Goal: Complete application form: Complete application form

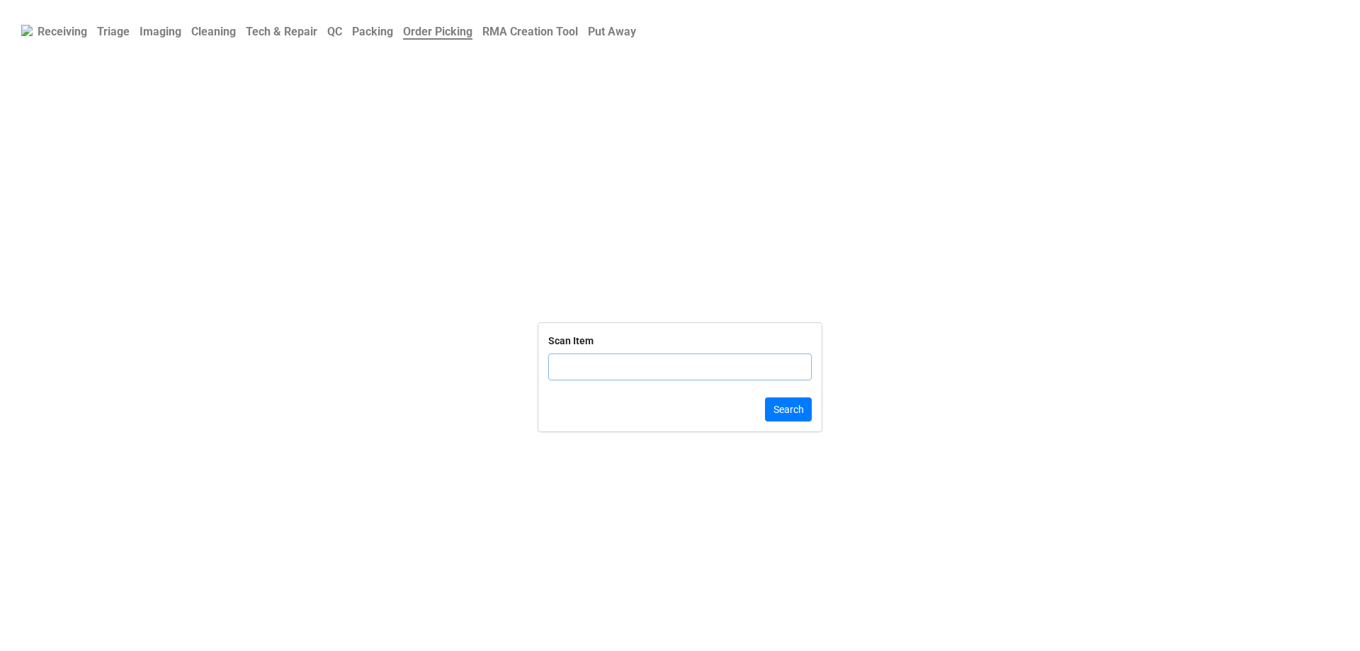
click at [584, 374] on input "text" at bounding box center [679, 366] width 263 height 27
click button "Search" at bounding box center [788, 409] width 47 height 24
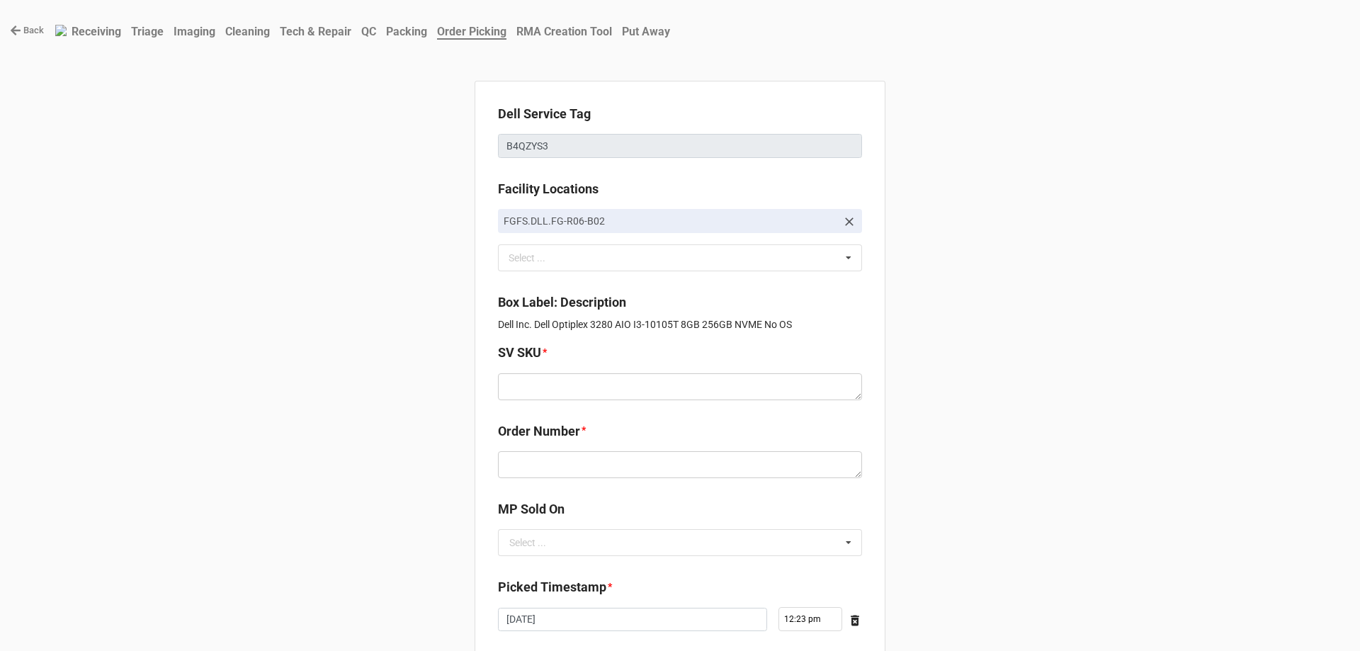
click at [609, 448] on div "Order Number *" at bounding box center [680, 436] width 364 height 30
click at [601, 469] on textarea at bounding box center [680, 464] width 364 height 27
paste textarea "5032791"
type textarea "x"
type textarea "5032791"
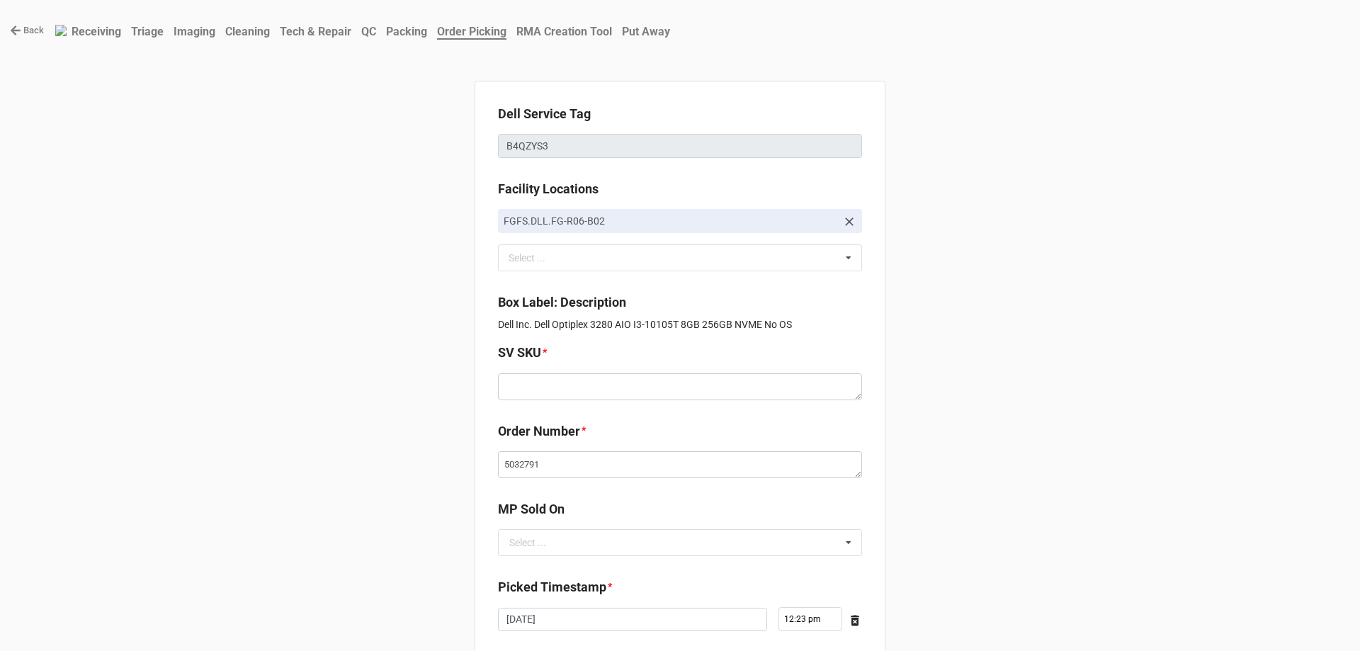
click at [566, 404] on div "SV SKU *" at bounding box center [680, 376] width 364 height 67
click at [561, 385] on textarea at bounding box center [680, 386] width 364 height 27
paste textarea "D.I3280.NOOS.10105T.256SXXXX8GB.IHDxx.2X1.BL.TxxF"
type textarea "x"
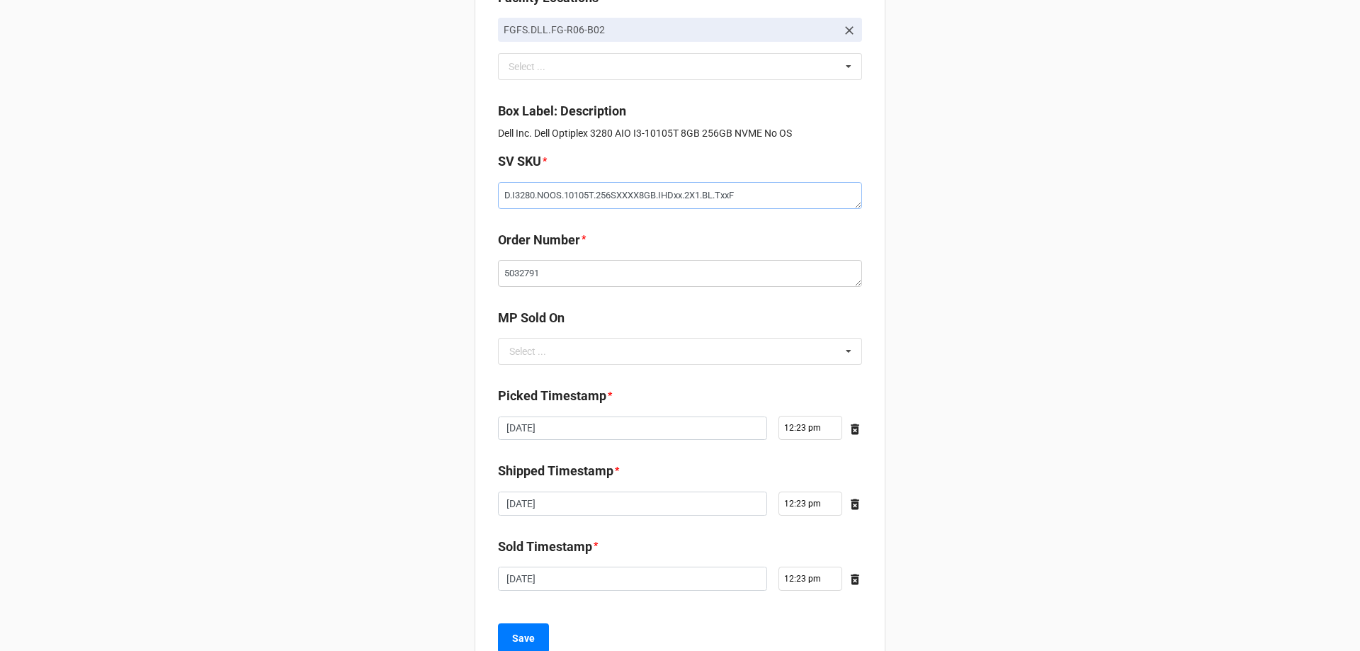
scroll to position [239, 0]
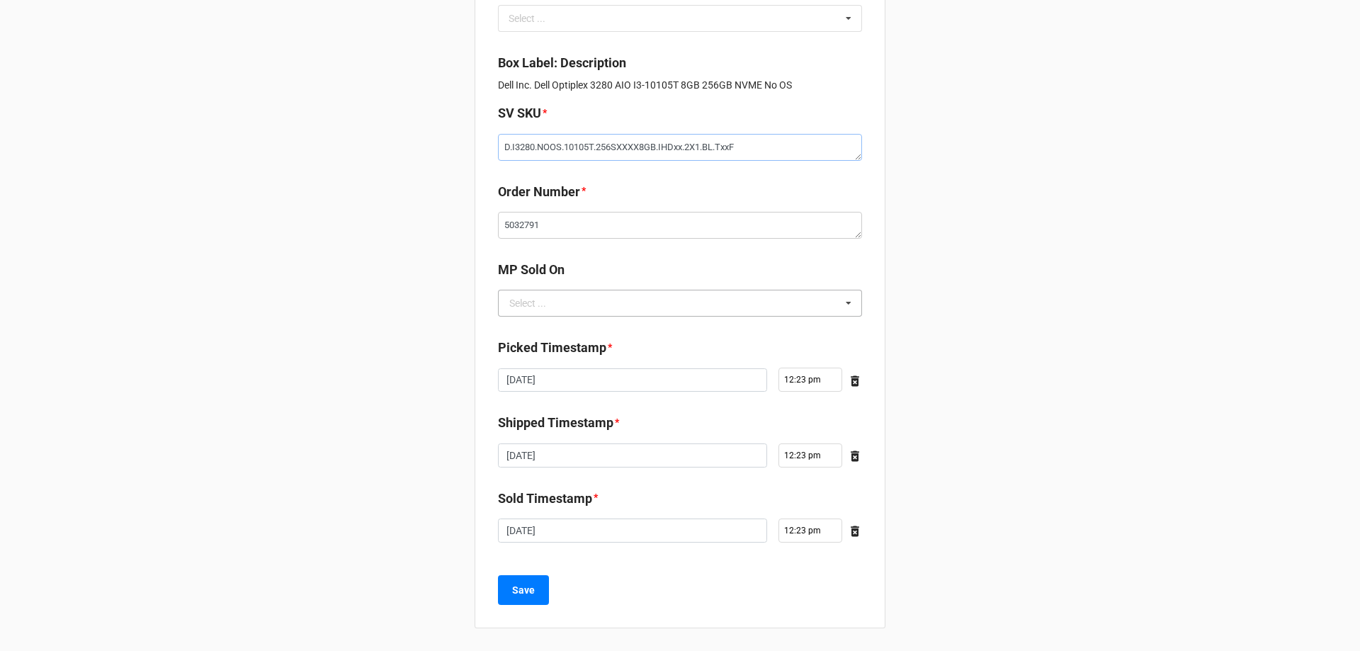
type textarea "D.I3280.NOOS.10105T.256SXXXX8GB.IHDxx.2X1.BL.TxxF"
click at [553, 306] on input "text" at bounding box center [680, 302] width 363 height 25
click at [550, 324] on div "D2C" at bounding box center [680, 329] width 363 height 26
type textarea "x"
click at [524, 579] on button "Save" at bounding box center [523, 590] width 51 height 30
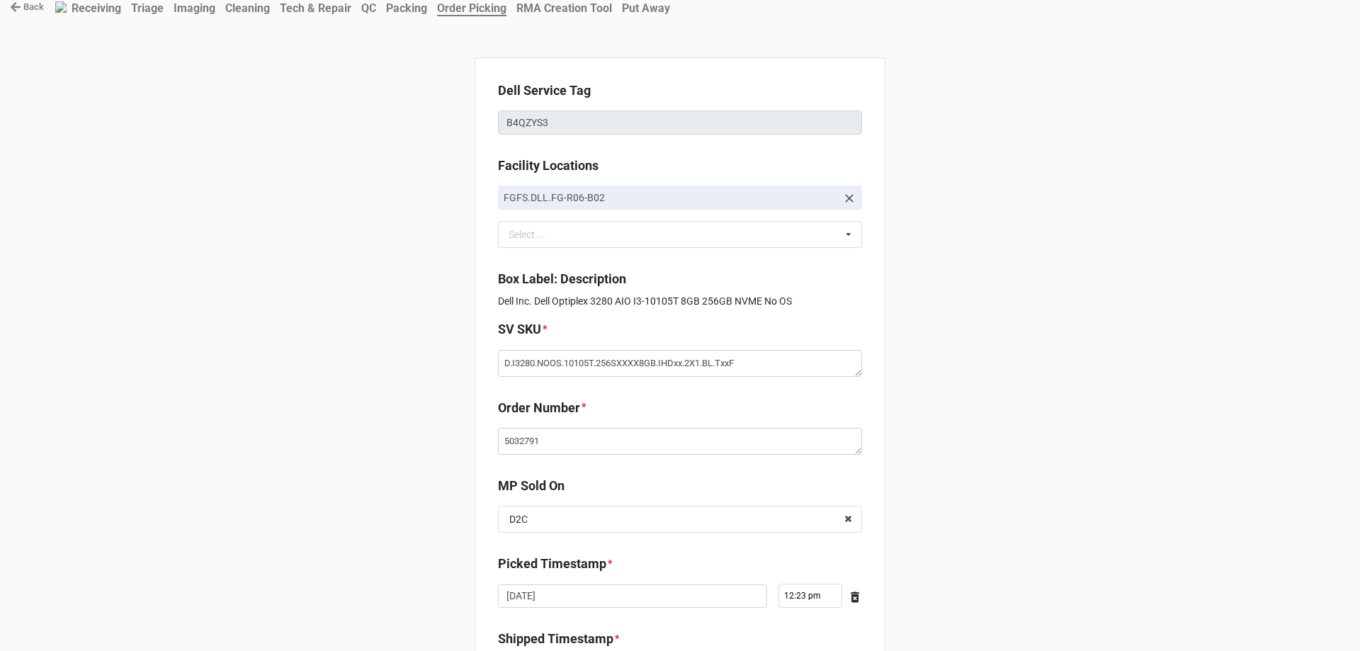
scroll to position [0, 0]
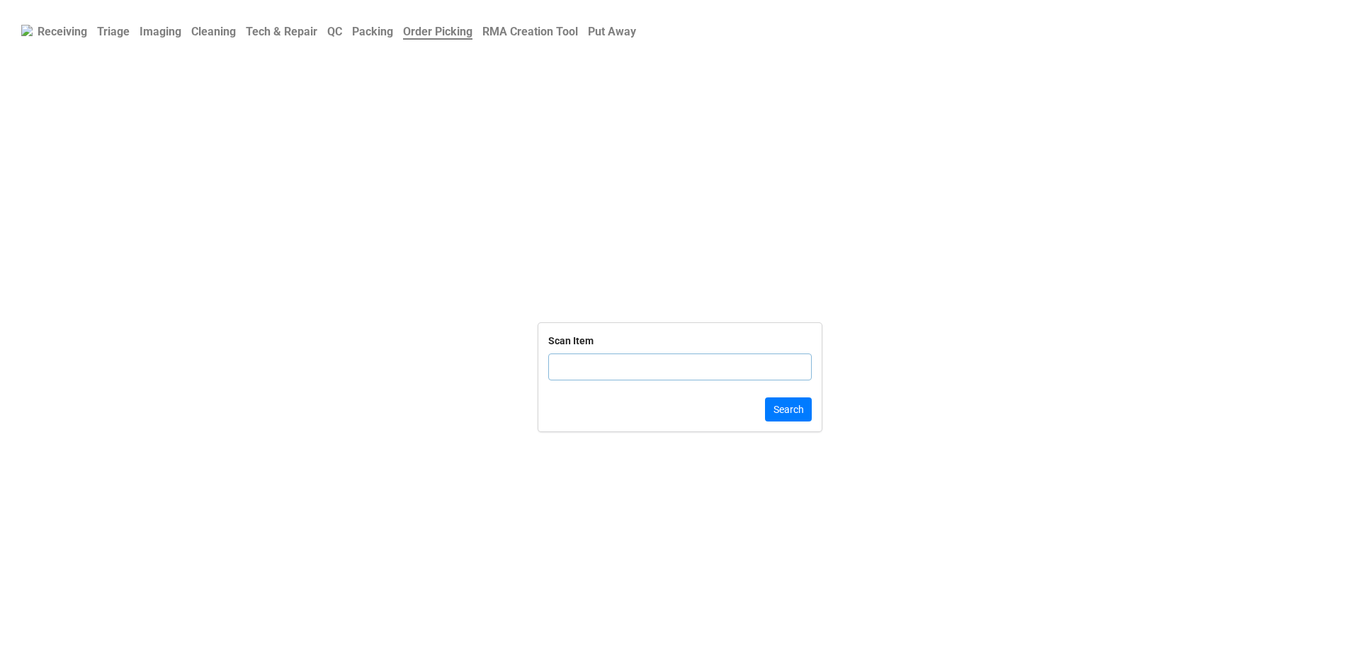
click at [574, 371] on input "text" at bounding box center [679, 366] width 263 height 27
type input "B4QZYS"
click button "Search" at bounding box center [788, 409] width 47 height 24
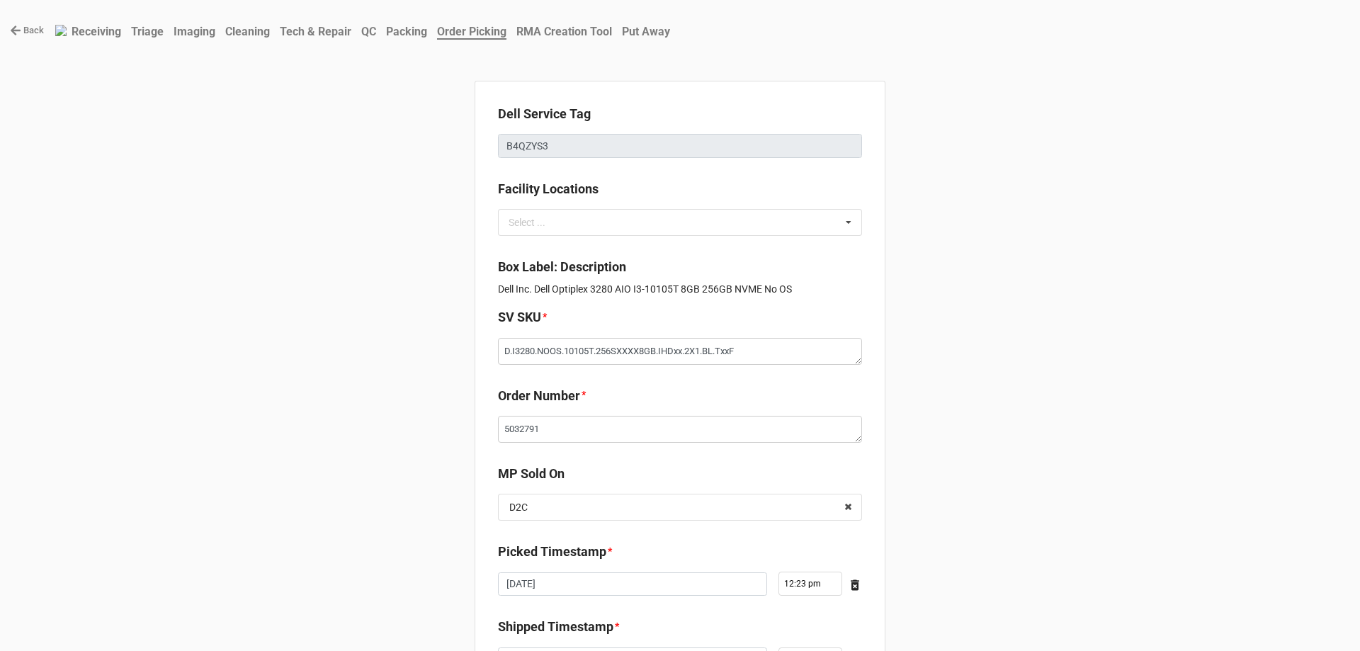
type textarea "x"
click at [18, 33] on icon at bounding box center [15, 30] width 11 height 11
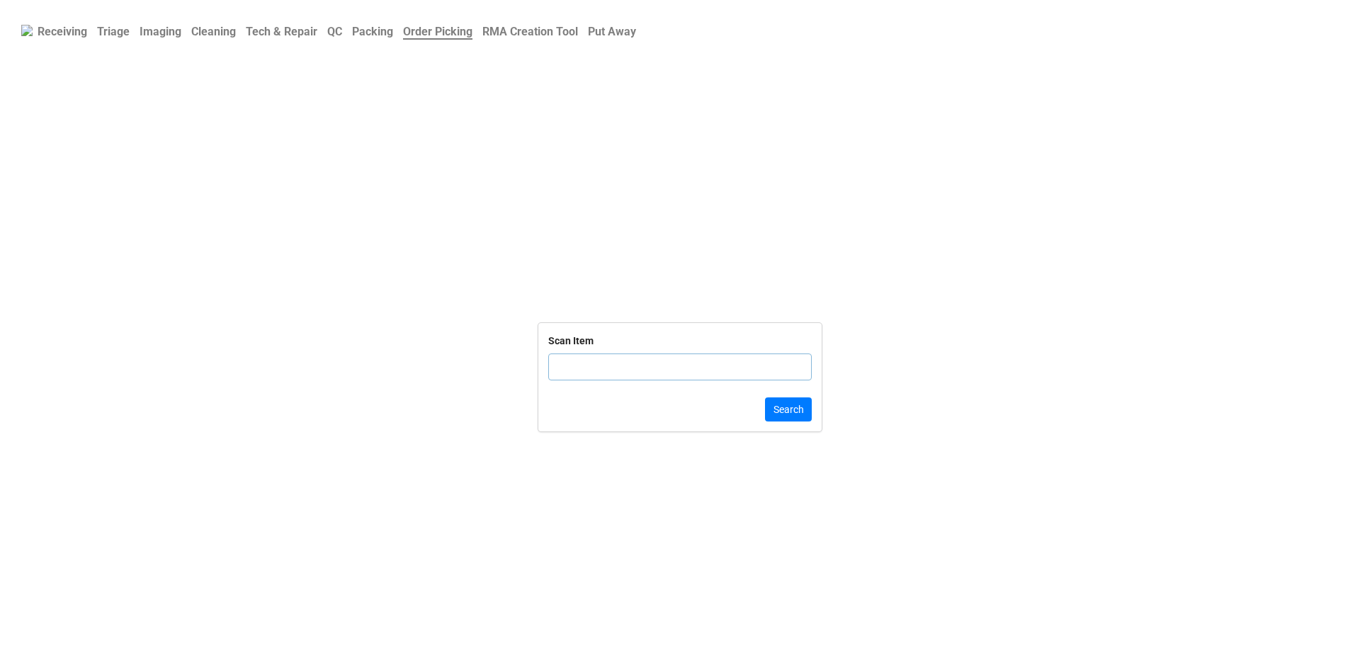
click at [598, 375] on input "text" at bounding box center [679, 366] width 263 height 27
type input "7R"
click button "Search" at bounding box center [788, 409] width 47 height 24
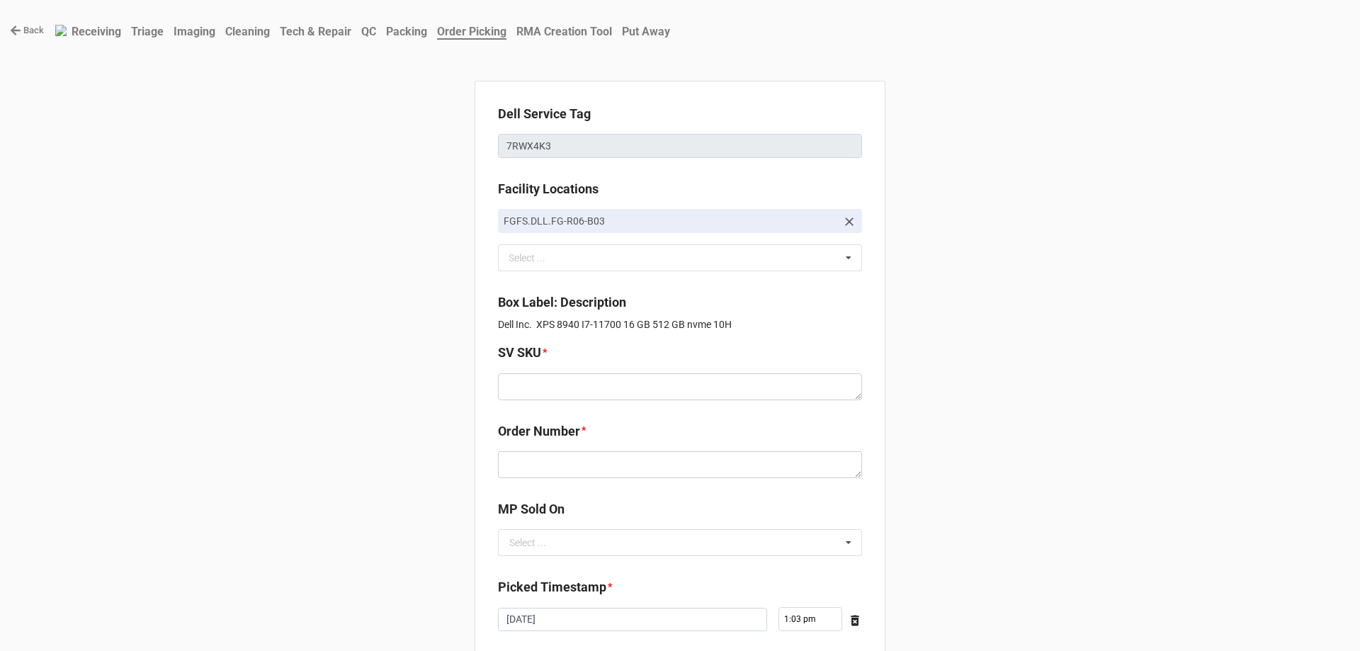
click at [576, 484] on div "Order Number *" at bounding box center [680, 454] width 364 height 67
click at [576, 479] on div "Order Number *" at bounding box center [680, 454] width 364 height 67
click at [579, 475] on textarea at bounding box center [680, 464] width 364 height 27
paste textarea "5032800"
type textarea "x"
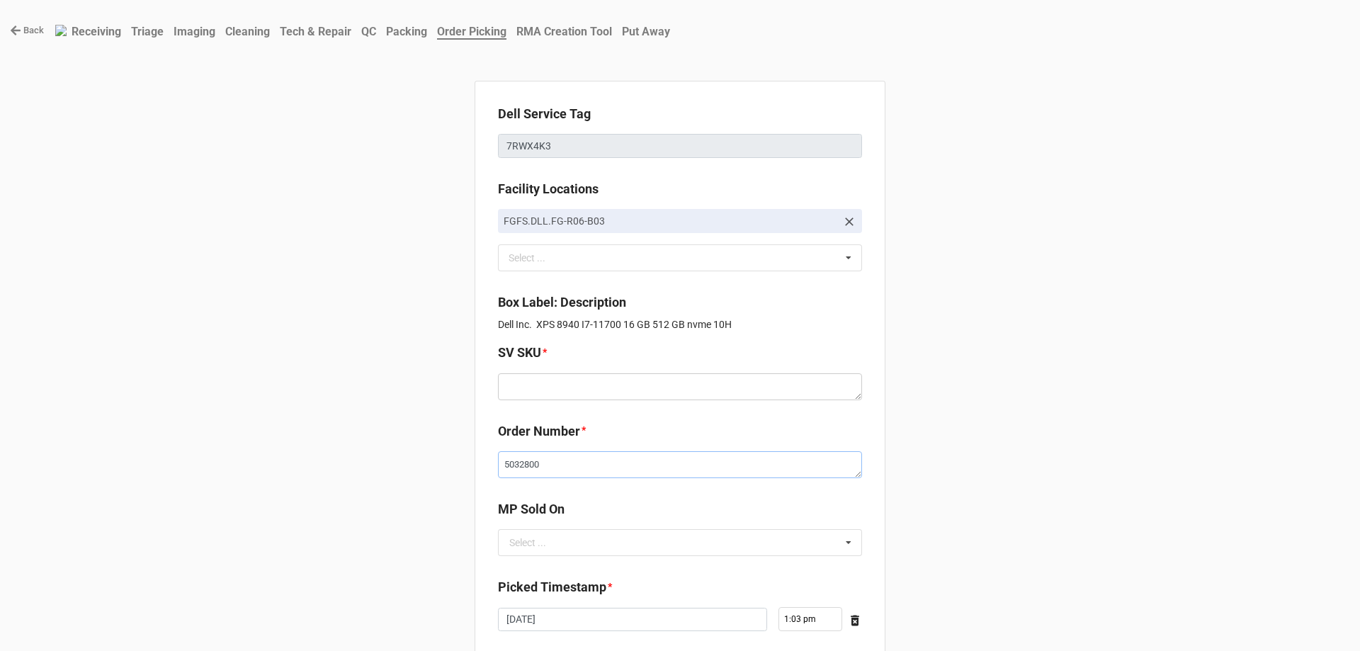
type textarea "5032800"
click at [579, 395] on textarea at bounding box center [680, 386] width 364 height 27
paste textarea "D.X8940.W10H.11700x.512SXXXX16G.IU750.XX1.BL.AxxW"
type textarea "x"
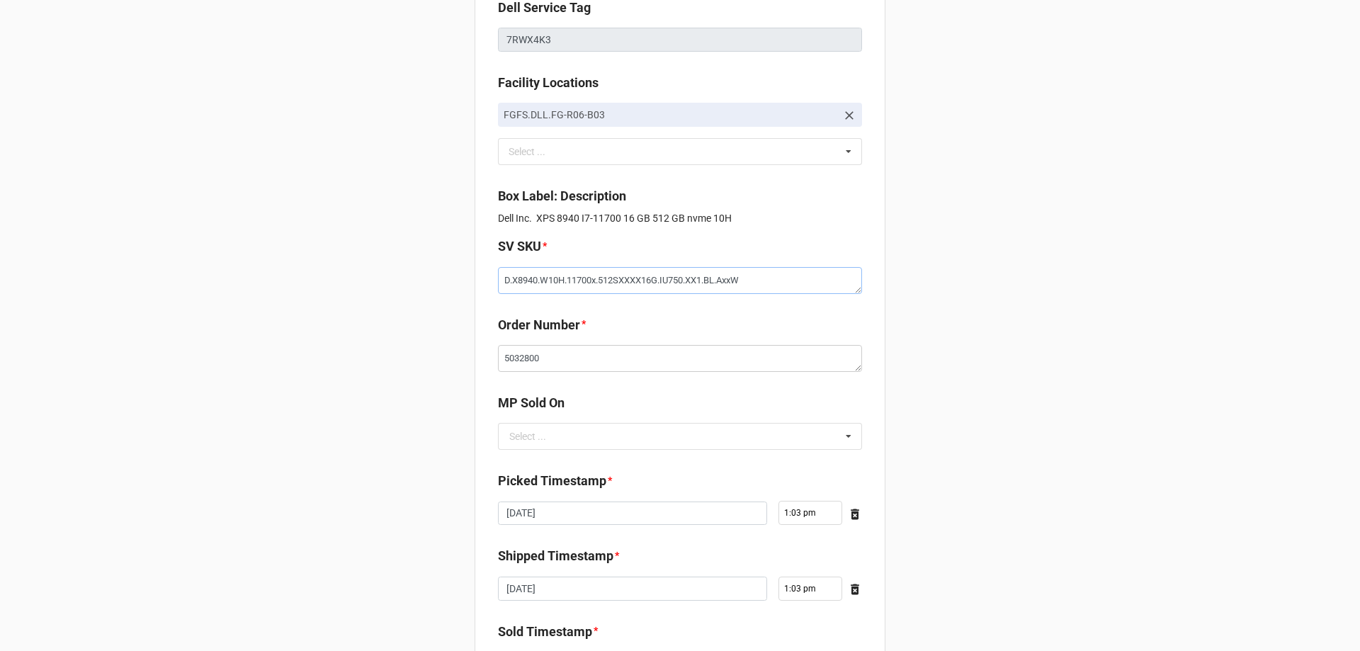
scroll to position [212, 0]
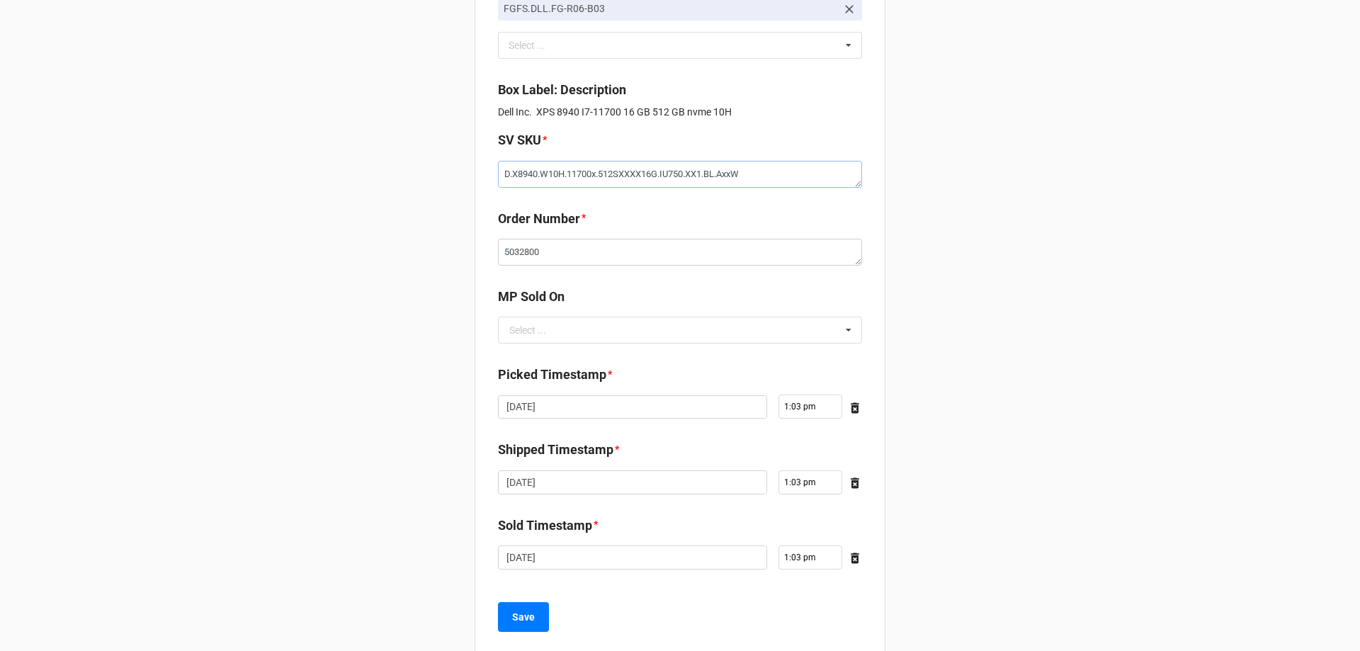
type textarea "D.X8940.W10H.11700x.512SXXXX16G.IU750.XX1.BL.AxxW"
click at [572, 345] on div "MP Sold On Select ... D2C" at bounding box center [680, 320] width 364 height 67
drag, startPoint x: 572, startPoint y: 328, endPoint x: 578, endPoint y: 356, distance: 28.9
click at [572, 328] on input "text" at bounding box center [680, 329] width 363 height 25
click at [579, 358] on div "D2C" at bounding box center [680, 356] width 363 height 26
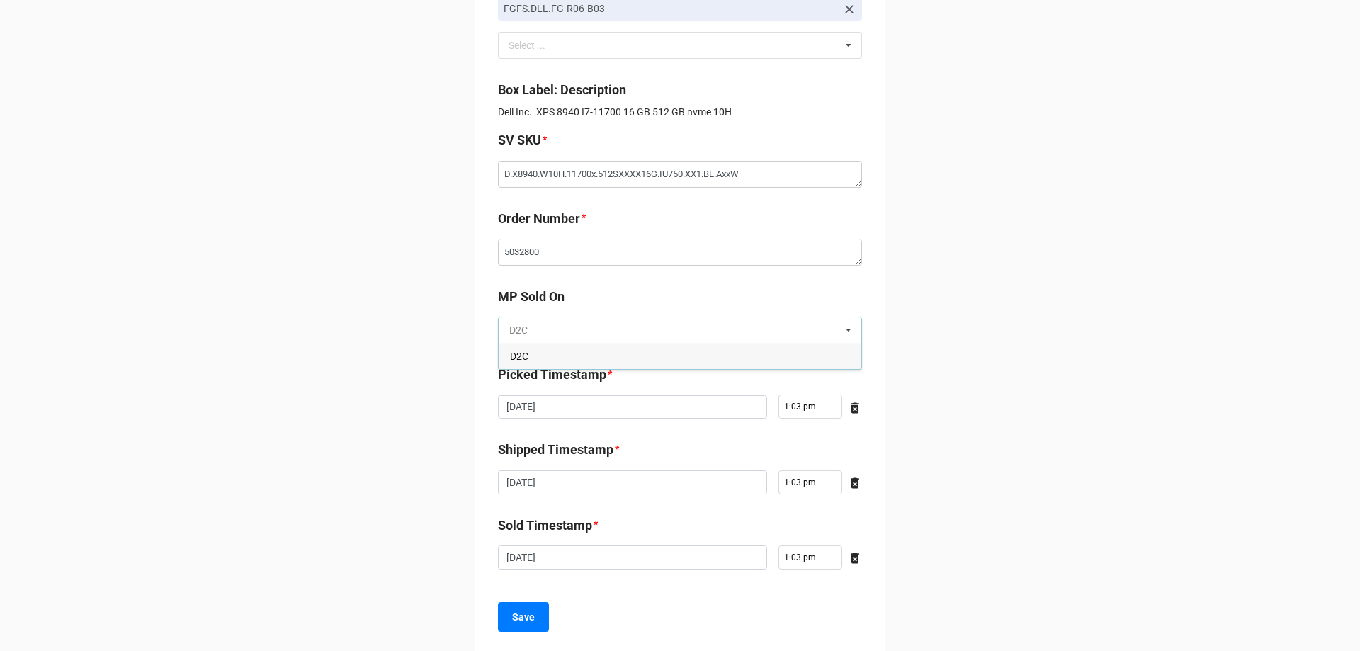
type textarea "x"
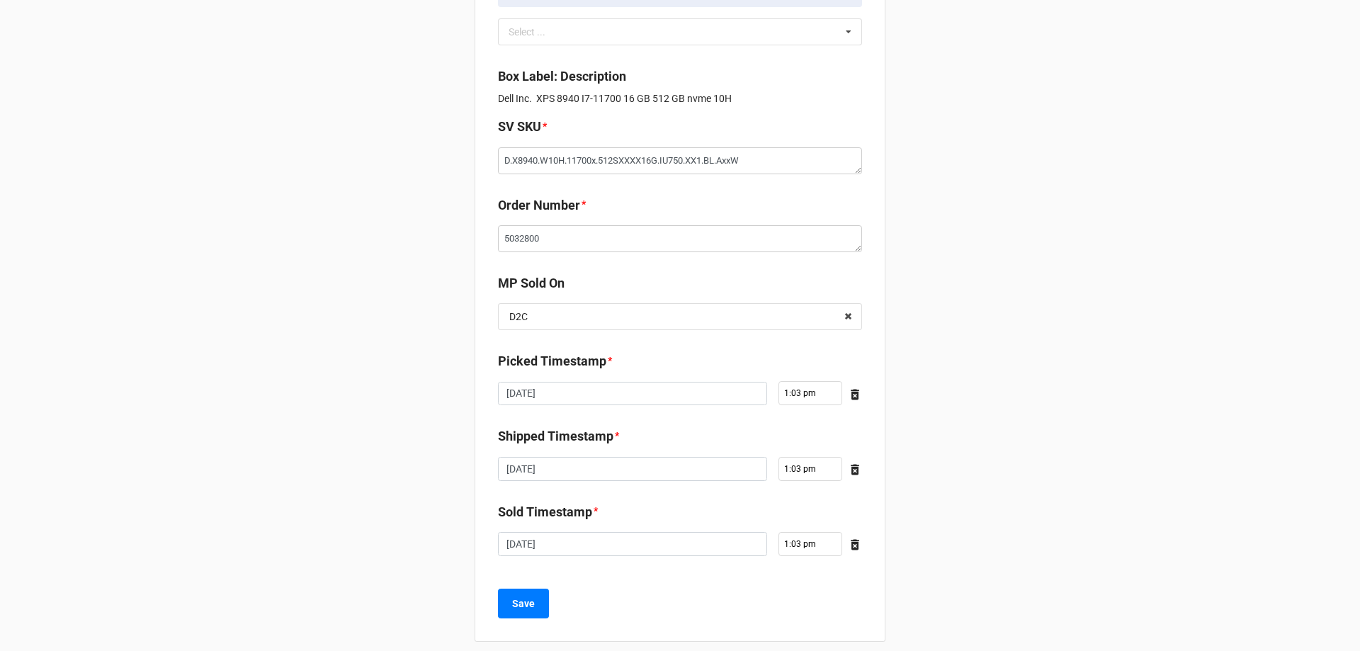
scroll to position [239, 0]
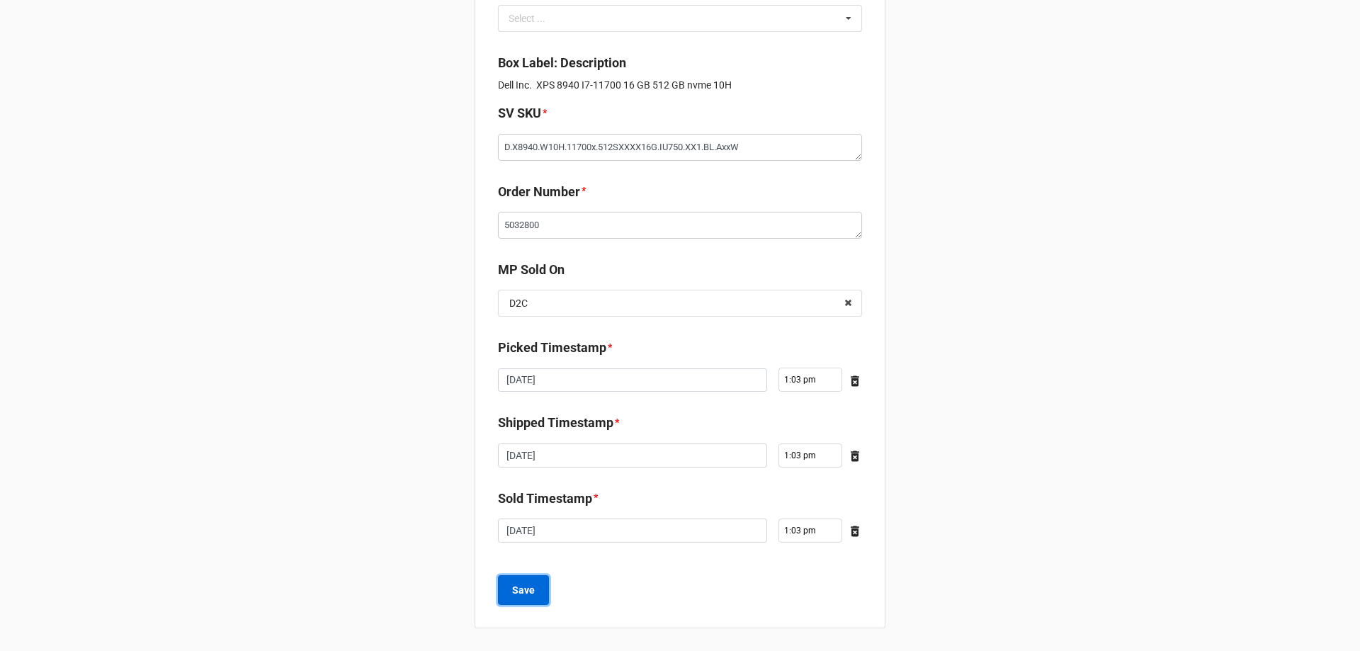
click at [526, 598] on button "Save" at bounding box center [523, 590] width 51 height 30
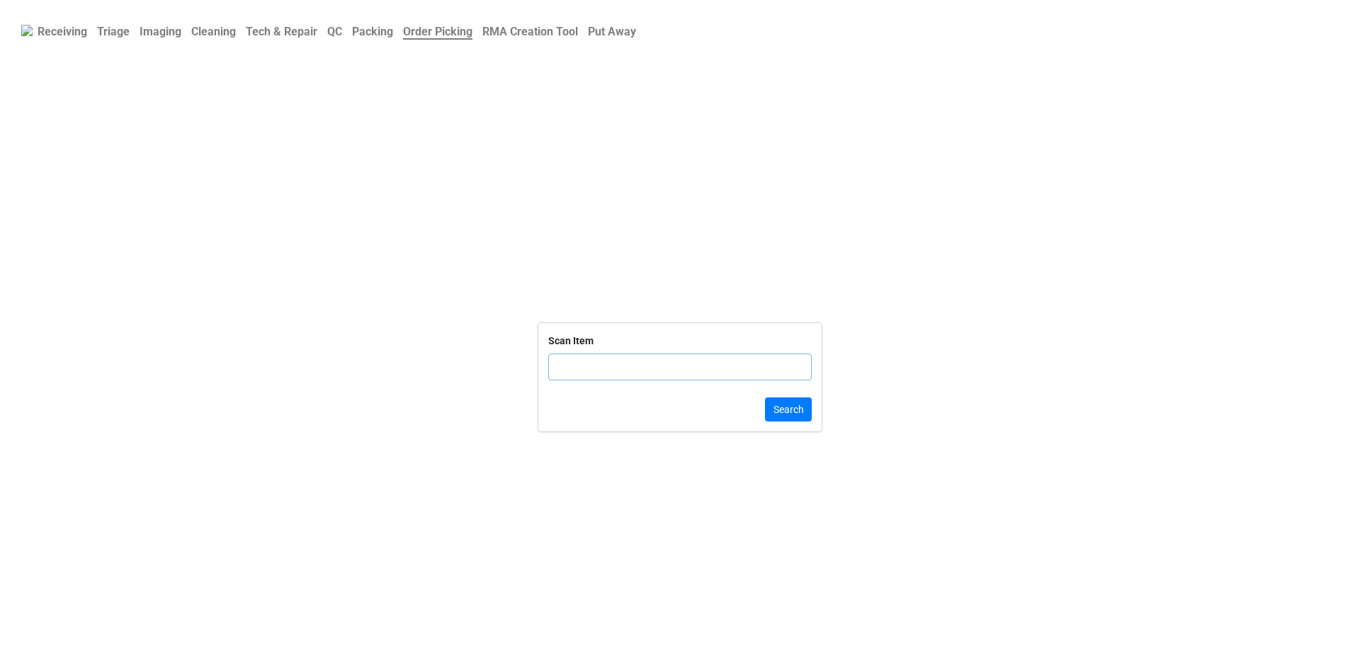
click at [680, 369] on input "text" at bounding box center [679, 366] width 263 height 27
type input "DLRTN174854"
click button "Search" at bounding box center [788, 409] width 47 height 24
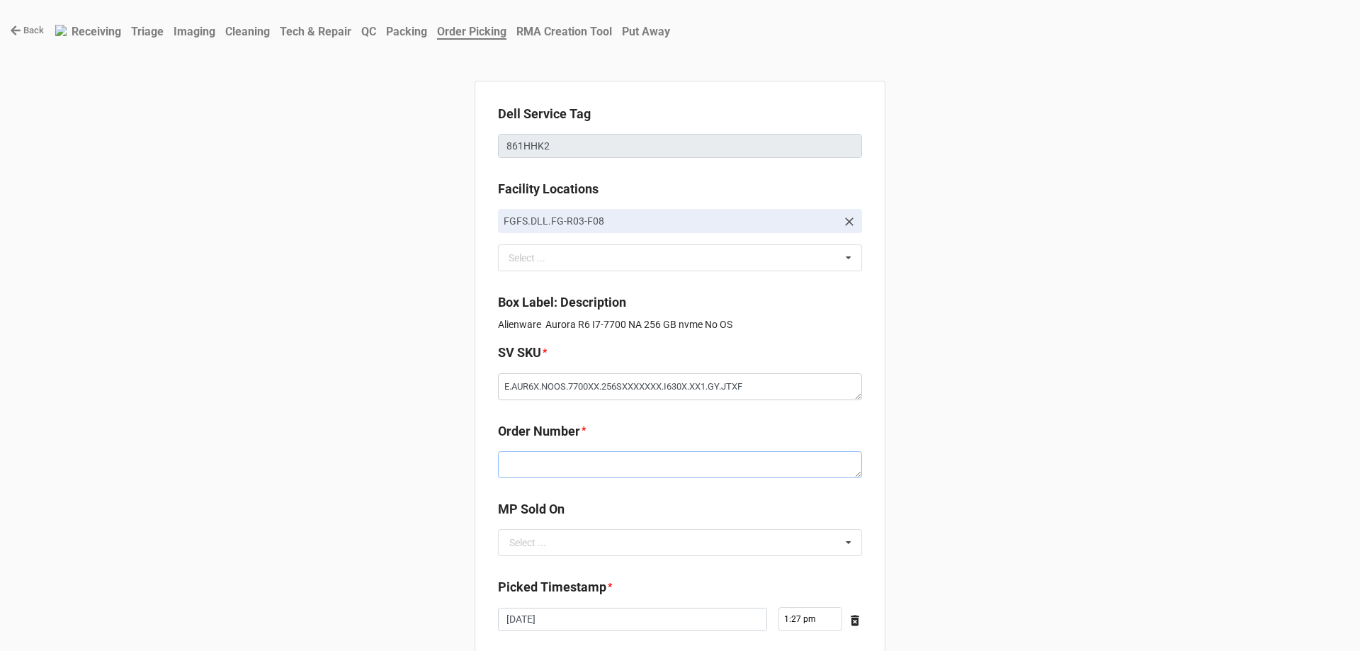
click at [537, 462] on textarea at bounding box center [680, 464] width 364 height 27
paste textarea "5032783"
type textarea "x"
type textarea "5032783"
drag, startPoint x: 567, startPoint y: 535, endPoint x: 567, endPoint y: 547, distance: 12.8
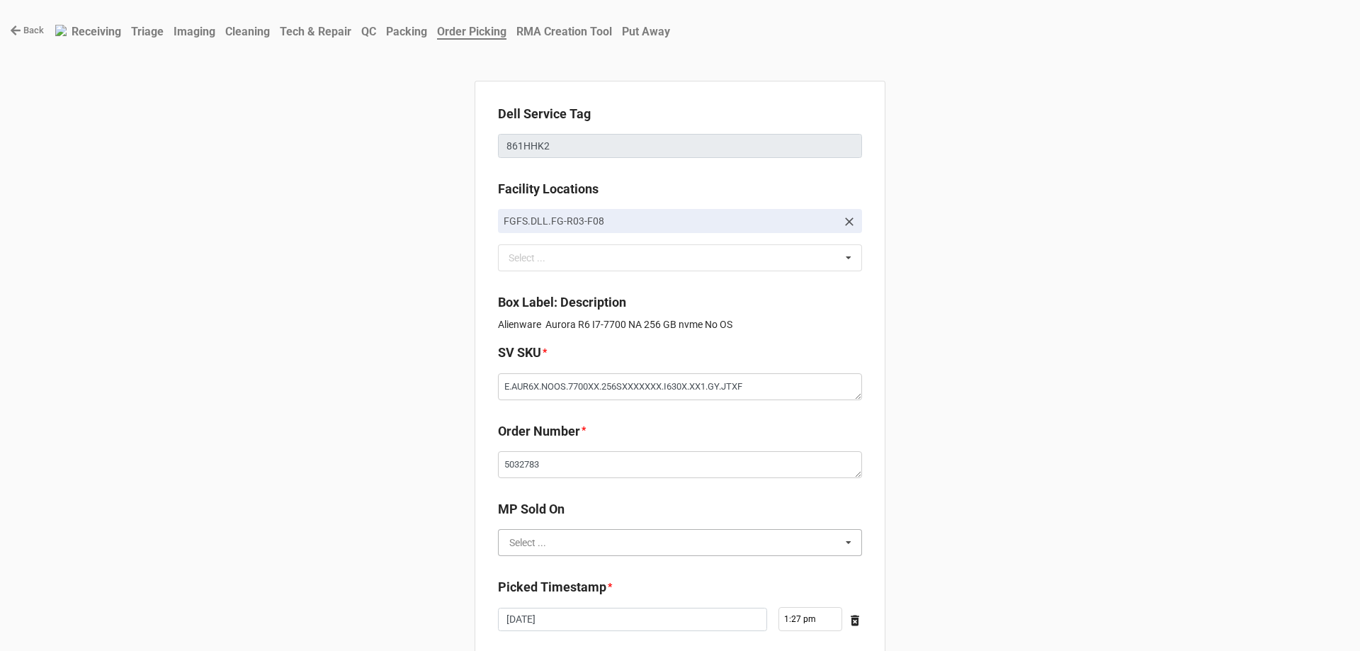
click at [569, 535] on input "text" at bounding box center [680, 542] width 363 height 25
click at [565, 555] on div "D2C" at bounding box center [680, 568] width 363 height 26
type textarea "x"
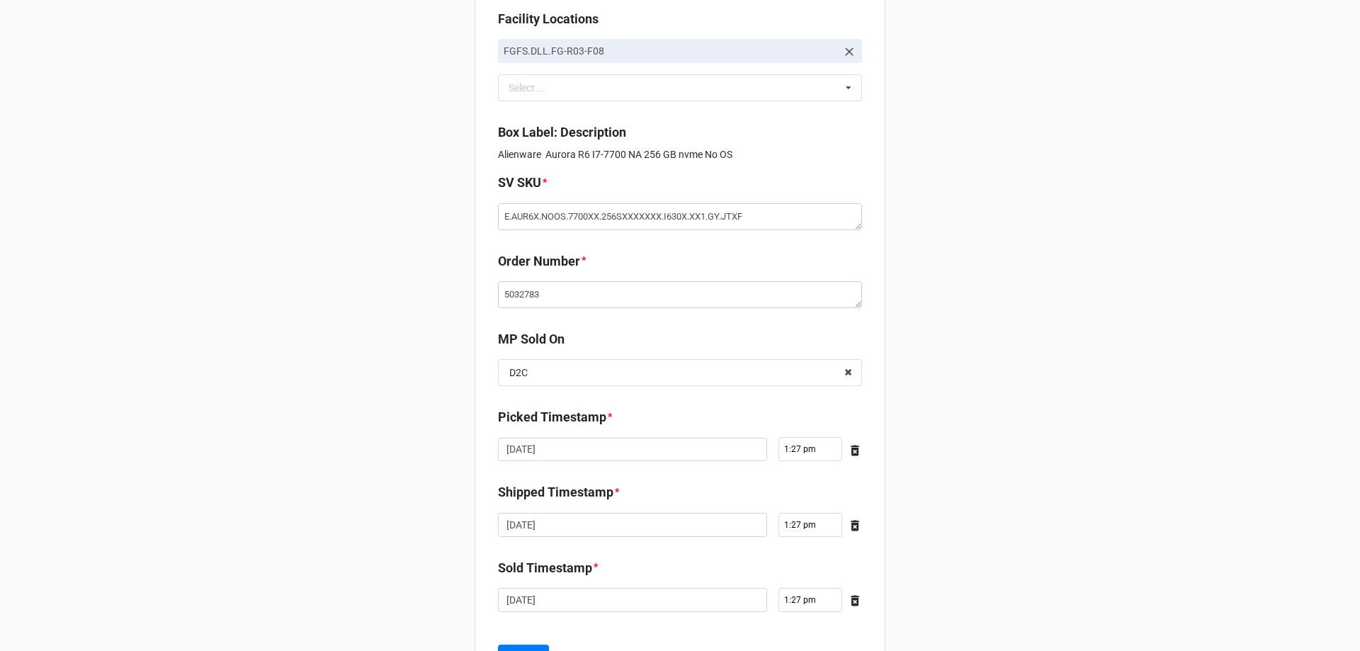
scroll to position [239, 0]
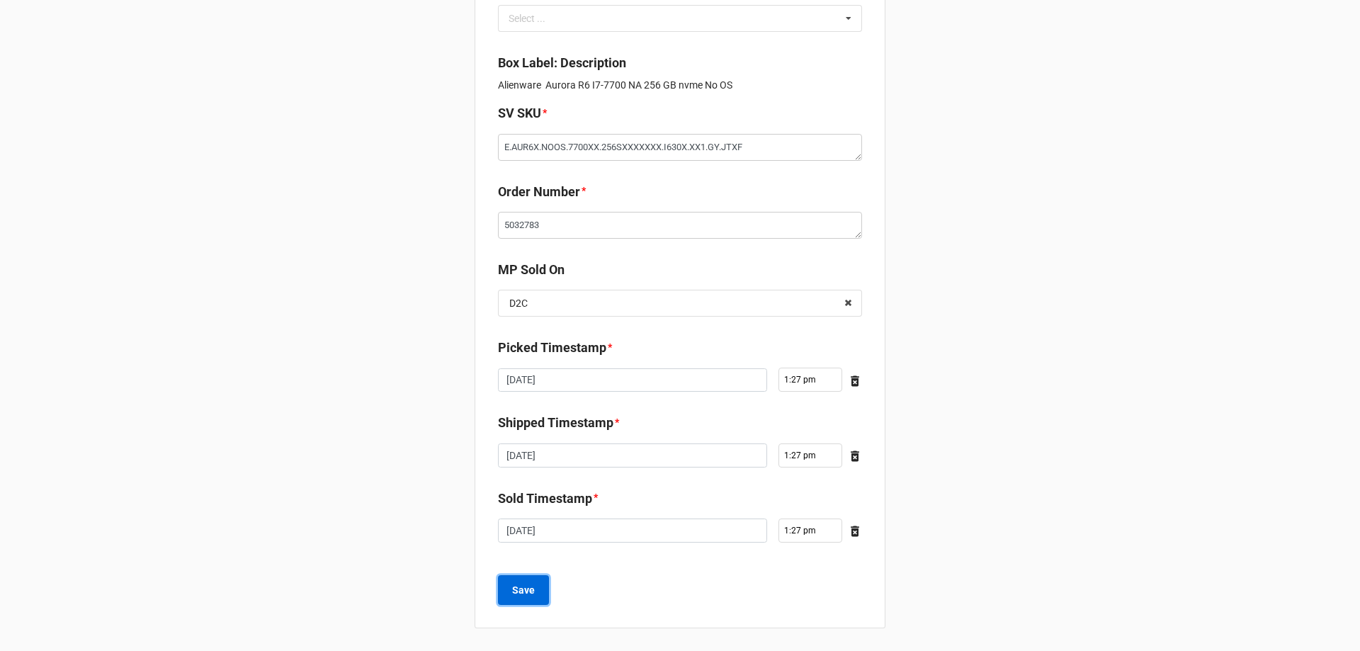
click at [518, 592] on b "Save" at bounding box center [523, 590] width 23 height 15
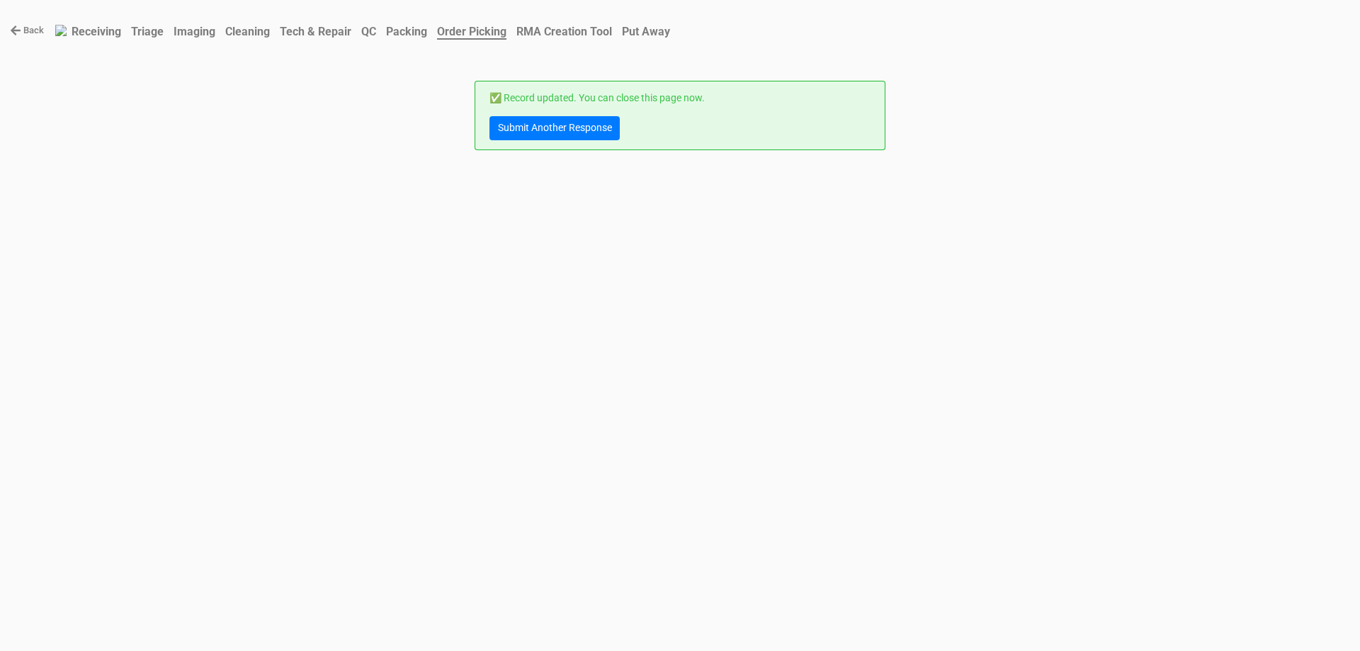
scroll to position [0, 0]
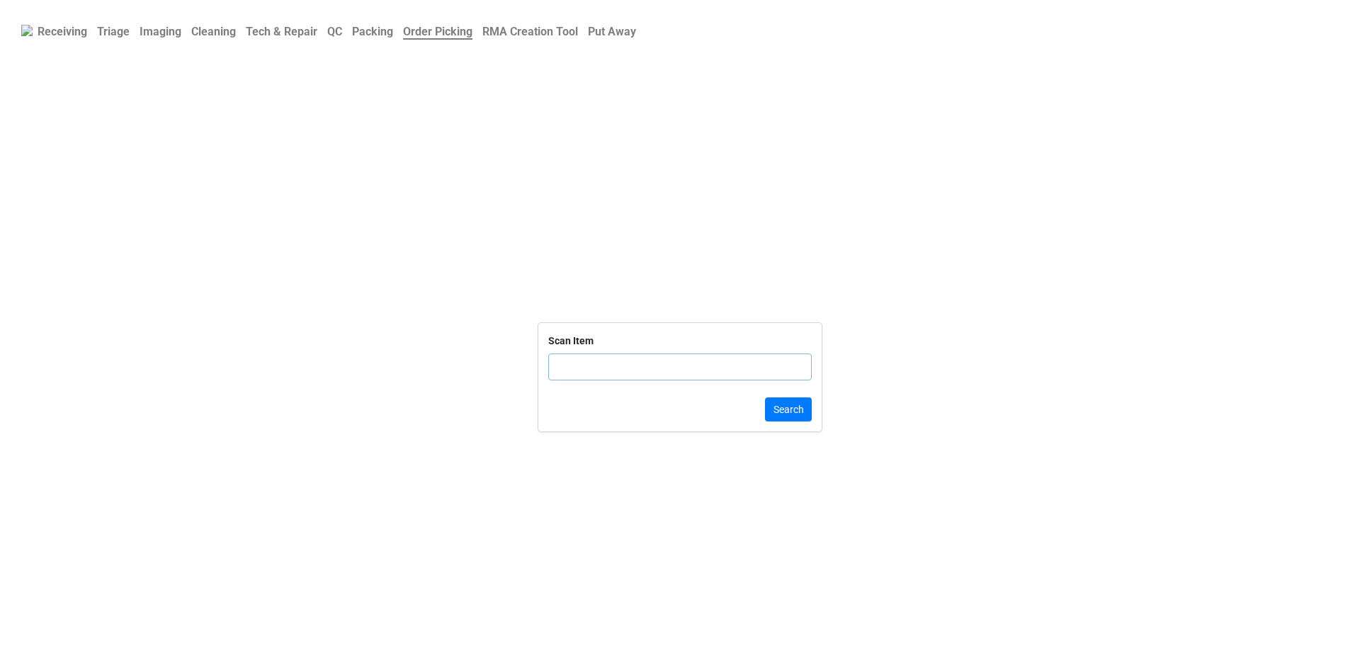
click at [588, 373] on input "text" at bounding box center [679, 366] width 263 height 27
